Goal: Information Seeking & Learning: Learn about a topic

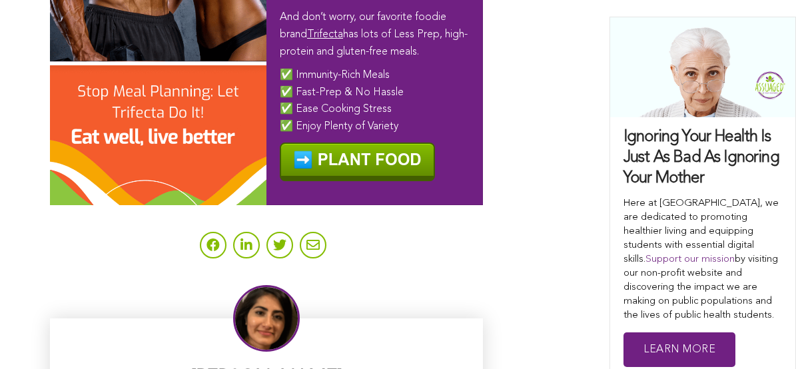
scroll to position [8436, 0]
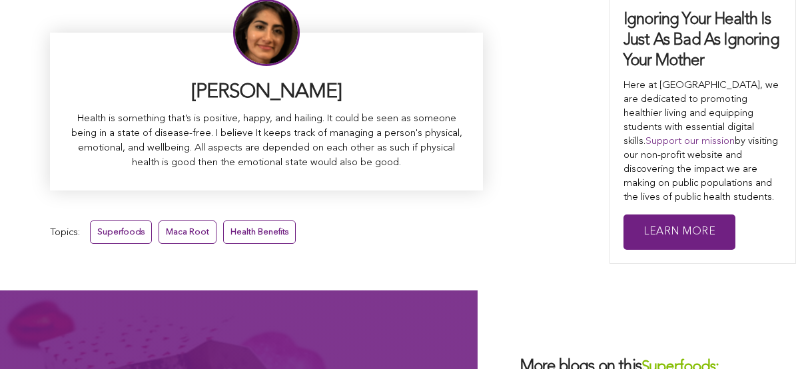
click at [158, 220] on link "Maca Root" at bounding box center [187, 231] width 58 height 23
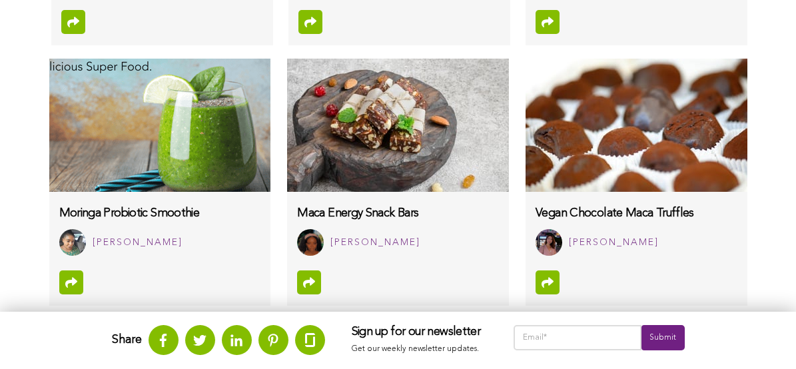
scroll to position [1170, 0]
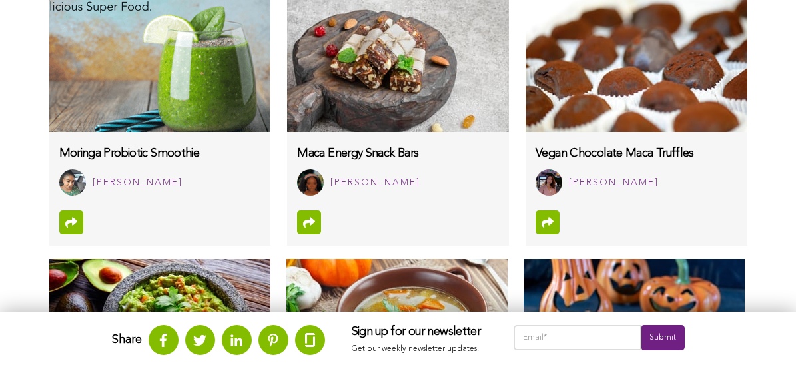
click at [148, 126] on img at bounding box center [159, 65] width 221 height 133
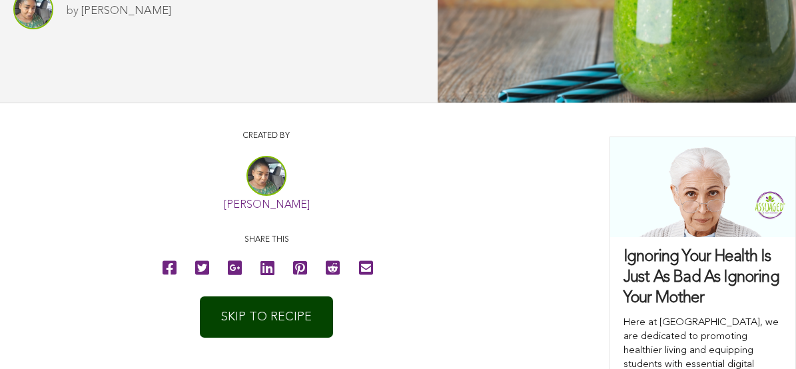
scroll to position [411, 0]
